Goal: Navigation & Orientation: Find specific page/section

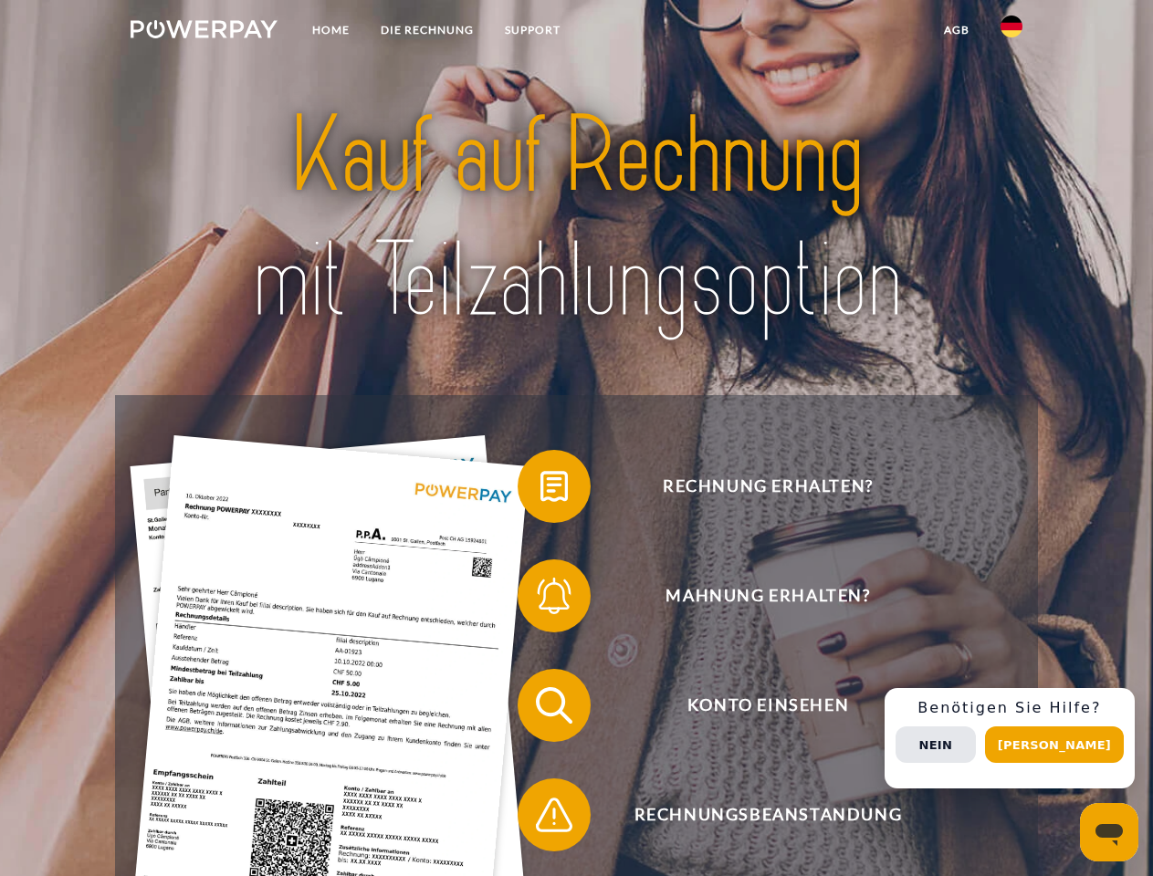
click at [204, 32] on img at bounding box center [204, 29] width 147 height 18
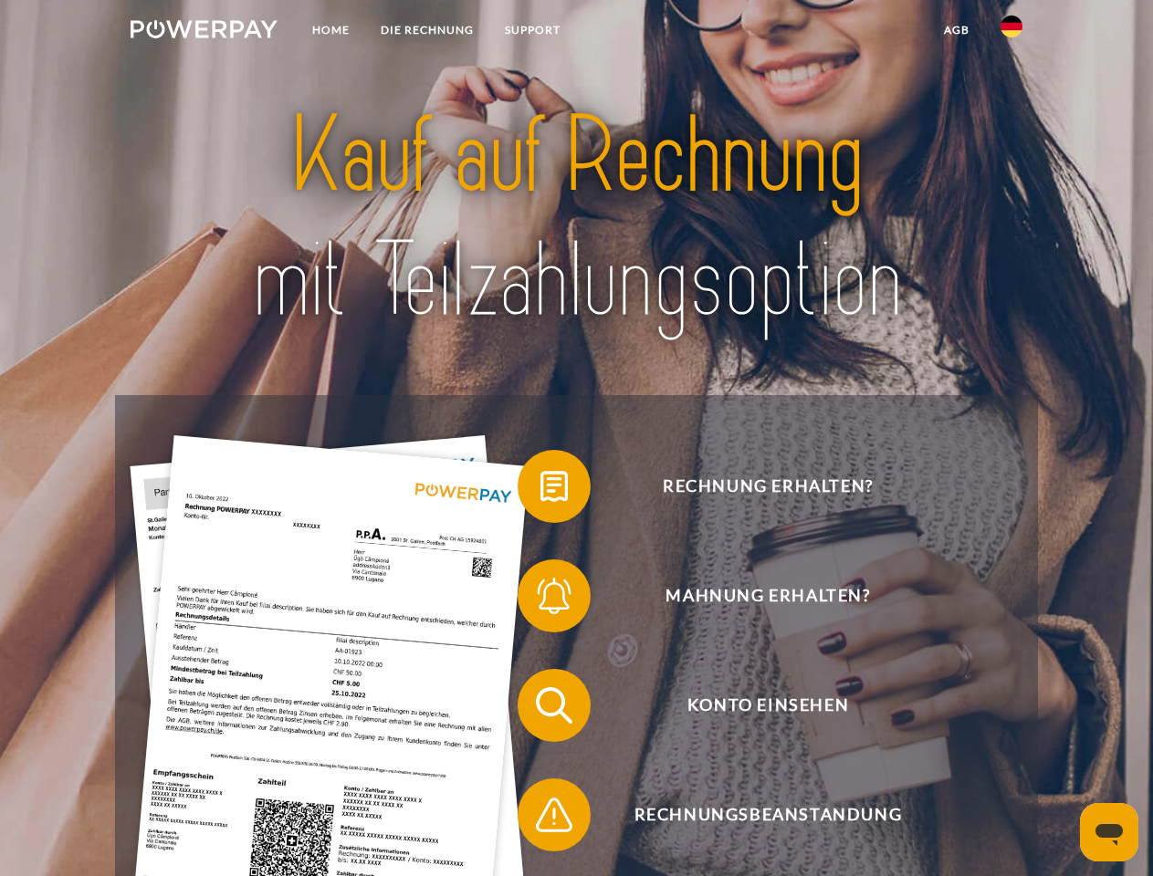
click at [1011, 32] on img at bounding box center [1011, 27] width 22 height 22
click at [956, 30] on link "agb" at bounding box center [956, 30] width 57 height 33
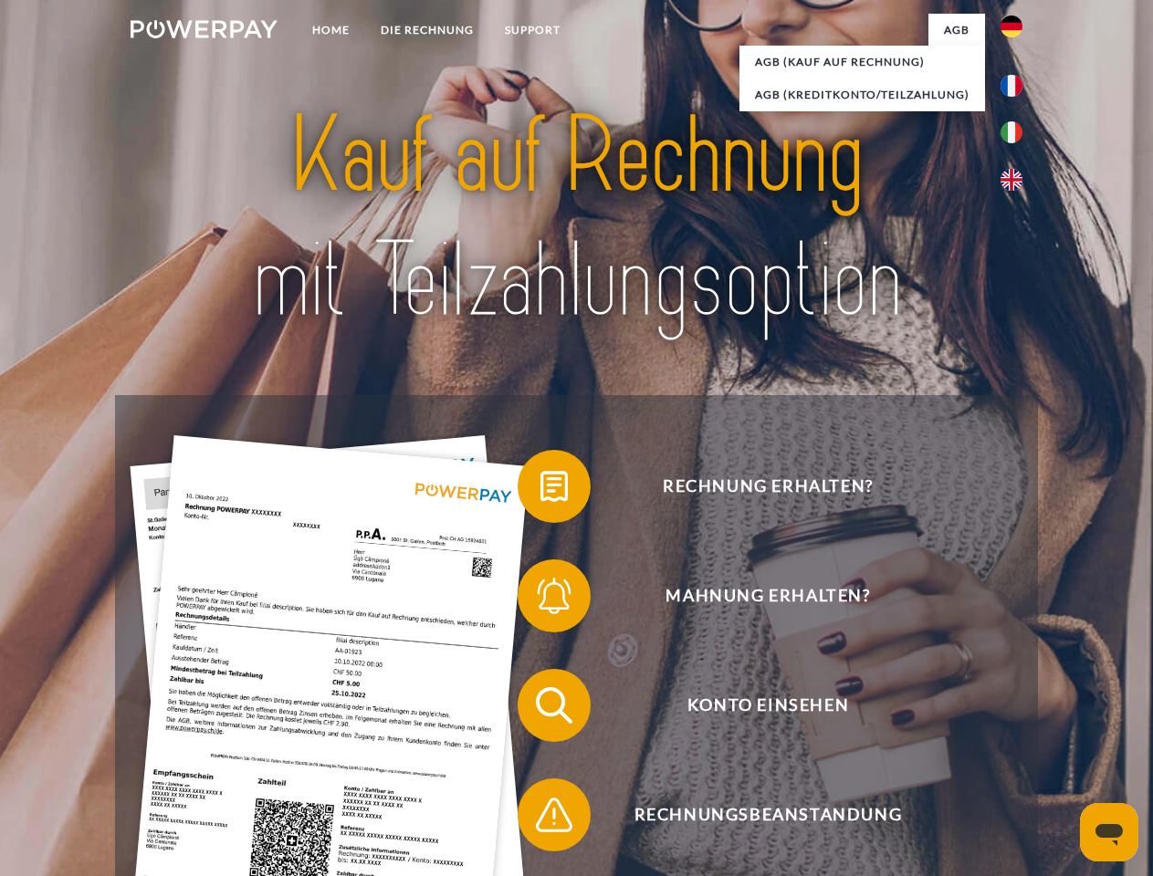
click at [540, 490] on span at bounding box center [526, 486] width 91 height 91
click at [540, 600] on span at bounding box center [526, 595] width 91 height 91
click at [540, 709] on span at bounding box center [526, 705] width 91 height 91
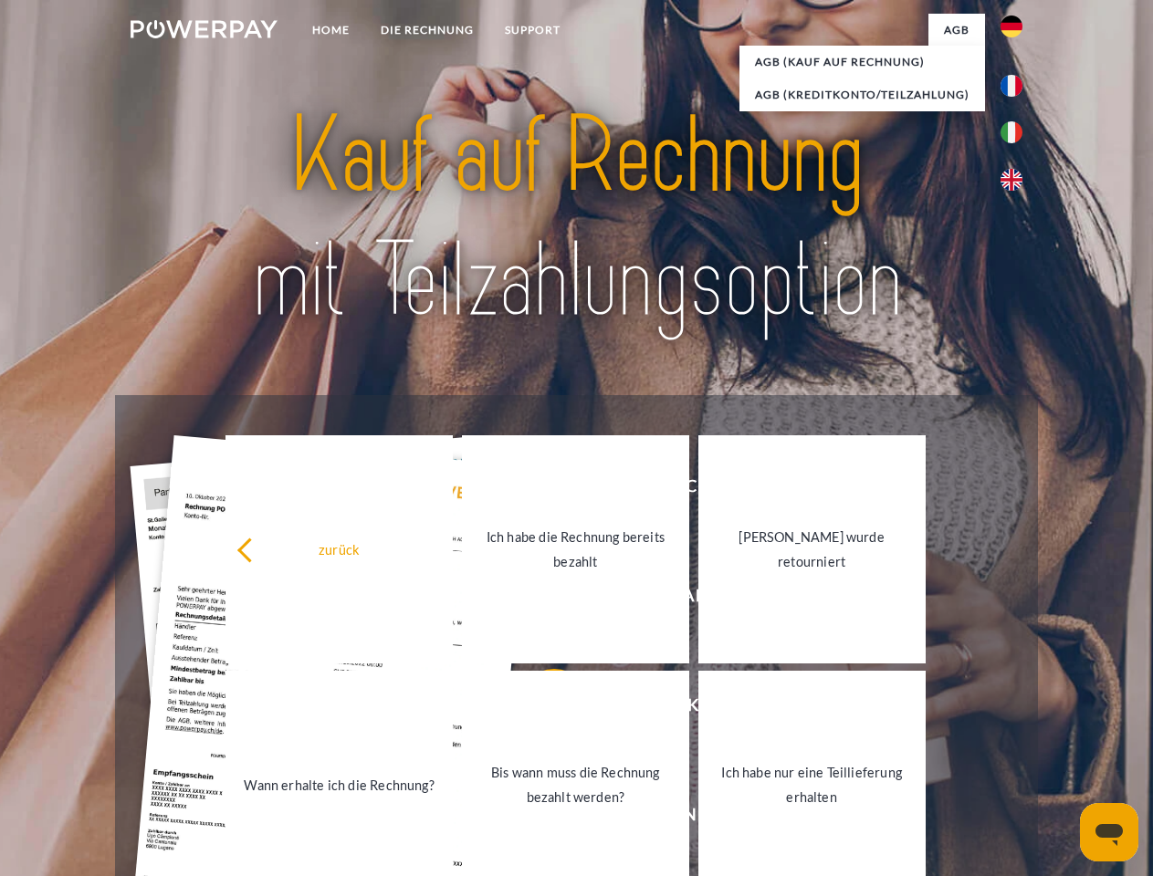
click at [540, 819] on div "Rechnung erhalten? Mahnung erhalten? Konto einsehen" at bounding box center [576, 760] width 922 height 730
click at [1016, 738] on div "Rechnung erhalten? Mahnung erhalten? Konto einsehen" at bounding box center [576, 760] width 922 height 730
click at [971, 742] on span "Konto einsehen" at bounding box center [767, 705] width 447 height 73
click at [1061, 745] on header "Home DIE RECHNUNG SUPPORT" at bounding box center [576, 630] width 1153 height 1260
